Goal: Information Seeking & Learning: Learn about a topic

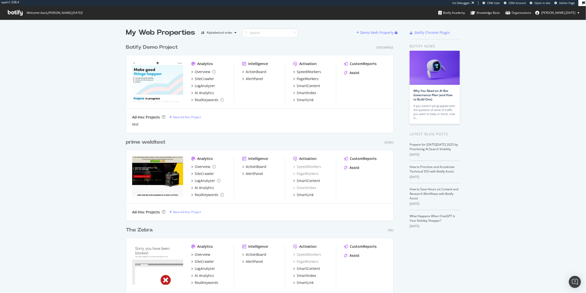
scroll to position [288, 577]
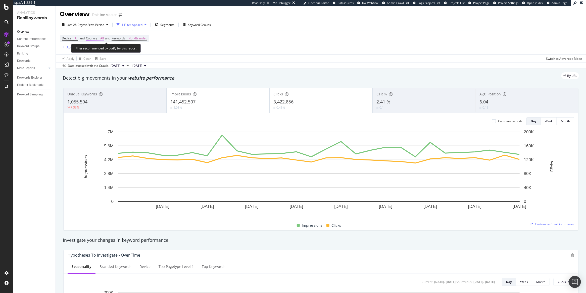
click at [103, 38] on span "All" at bounding box center [102, 38] width 4 height 7
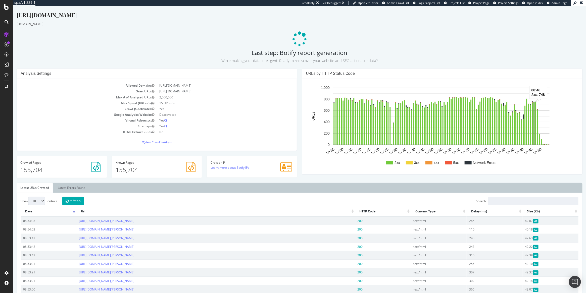
click at [533, 131] on rect "A chart." at bounding box center [533, 123] width 1 height 42
click at [160, 142] on p "View Crawl Settings" at bounding box center [156, 142] width 272 height 4
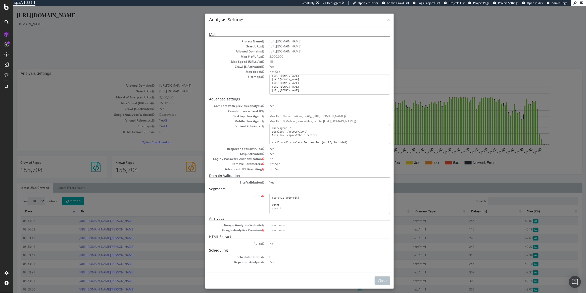
scroll to position [2, 0]
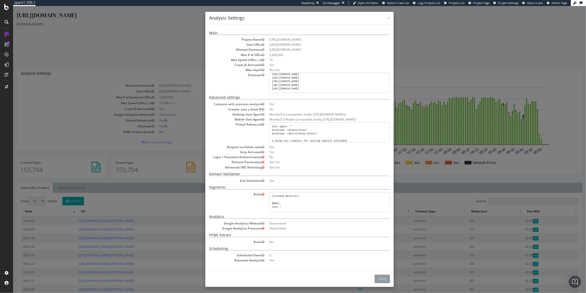
click at [384, 278] on button "Close" at bounding box center [381, 279] width 15 height 9
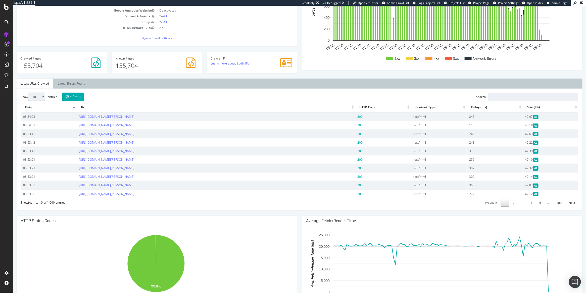
scroll to position [136, 0]
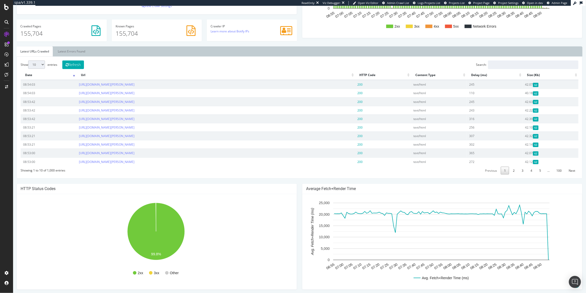
click at [39, 66] on select "10 25 50 100" at bounding box center [36, 65] width 17 height 8
select select "100"
click at [28, 61] on select "10 25 50 100" at bounding box center [36, 65] width 17 height 8
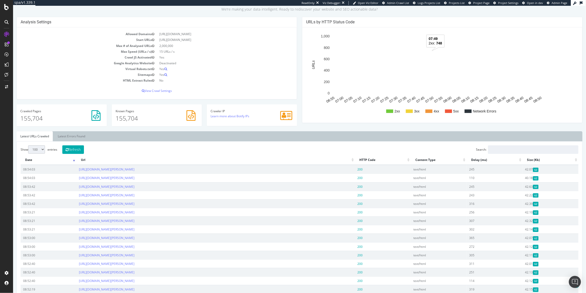
scroll to position [112, 0]
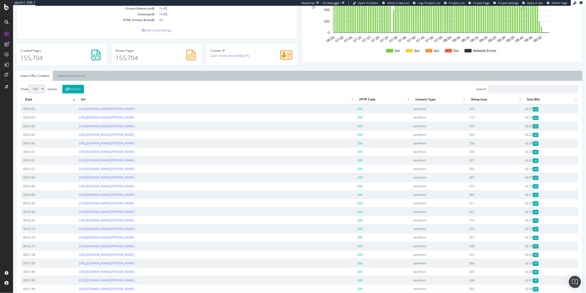
click at [75, 99] on th "Date" at bounding box center [48, 100] width 56 height 10
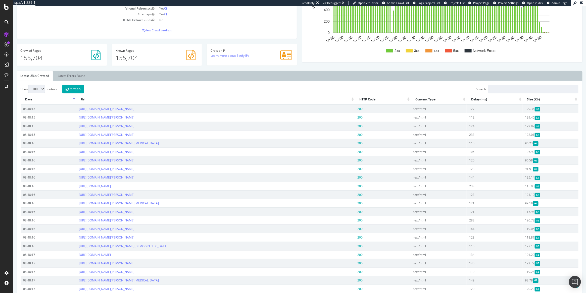
click at [29, 99] on th "Date" at bounding box center [48, 100] width 56 height 10
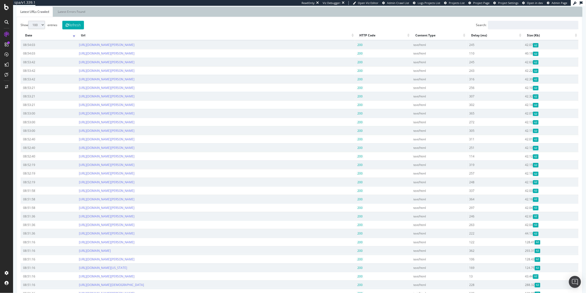
scroll to position [0, 0]
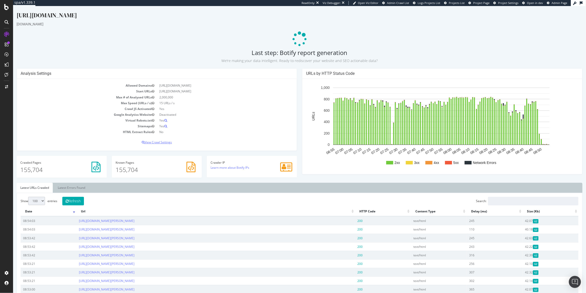
click at [162, 141] on p "View Crawl Settings" at bounding box center [156, 142] width 272 height 4
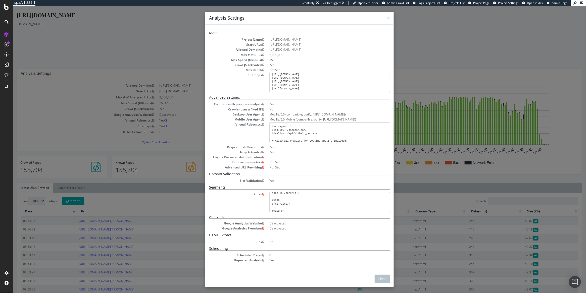
scroll to position [294, 0]
click at [446, 52] on div "× Close Analysis Settings Main Project Name https://www.rula.com/ Start URLs ht…" at bounding box center [299, 149] width 573 height 287
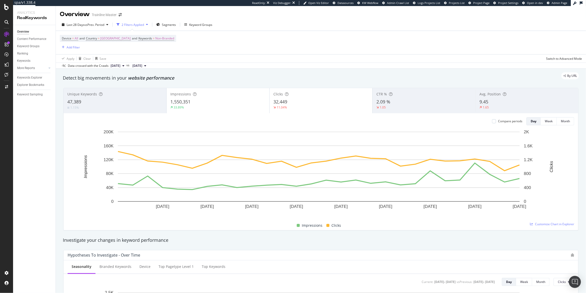
scroll to position [718, 0]
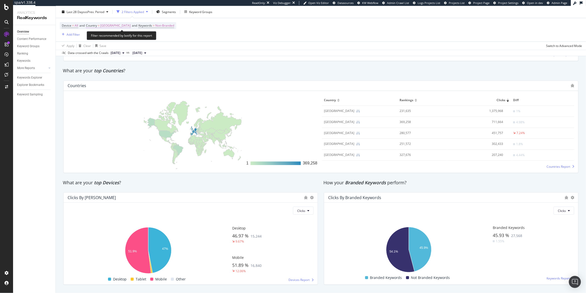
click at [124, 24] on span "United States of America" at bounding box center [115, 25] width 30 height 7
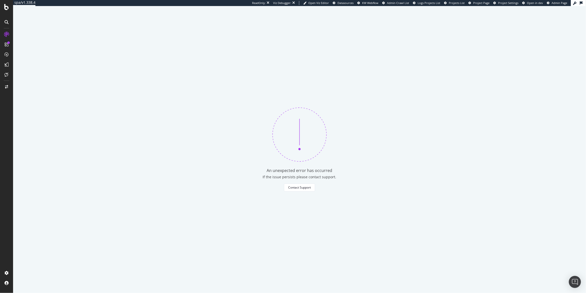
click at [150, 62] on div "An unexpected error has occurred If the issue persists please contact support. …" at bounding box center [299, 149] width 573 height 287
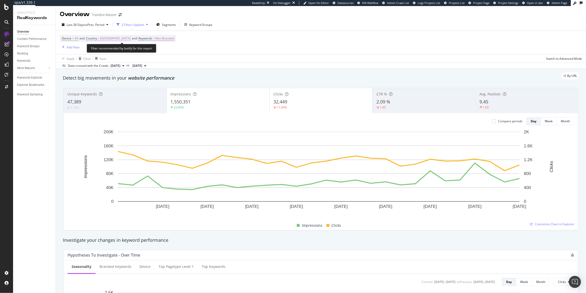
click at [108, 38] on span "United States of America" at bounding box center [115, 38] width 30 height 7
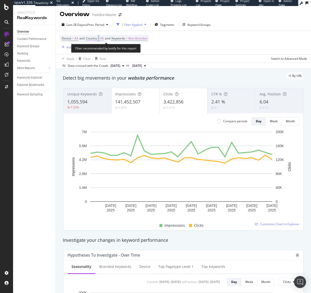
click at [99, 38] on span "=" at bounding box center [99, 38] width 2 height 4
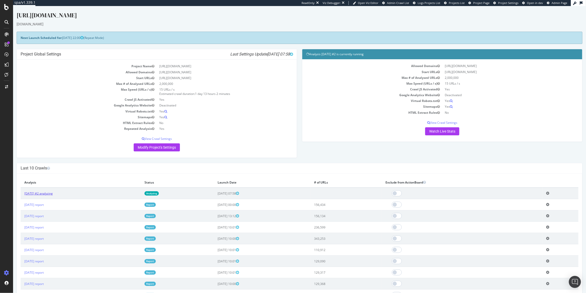
click at [48, 192] on link "[DATE] #2 analyzing" at bounding box center [38, 193] width 28 height 4
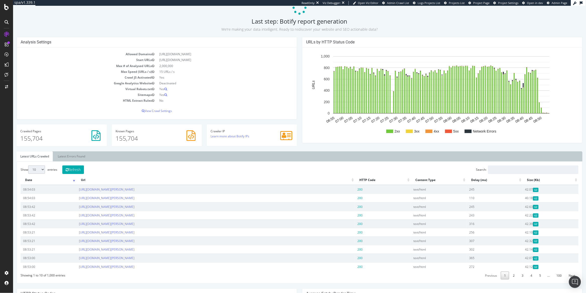
scroll to position [39, 0]
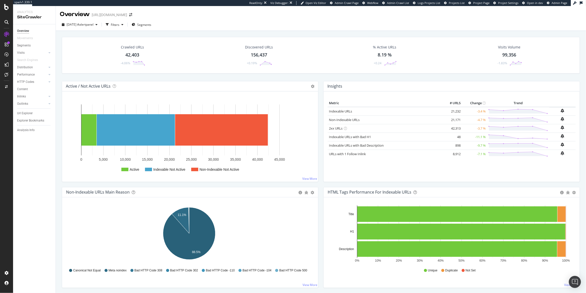
click at [137, 48] on div "Crawled URLs" at bounding box center [132, 47] width 23 height 5
